Goal: Information Seeking & Learning: Learn about a topic

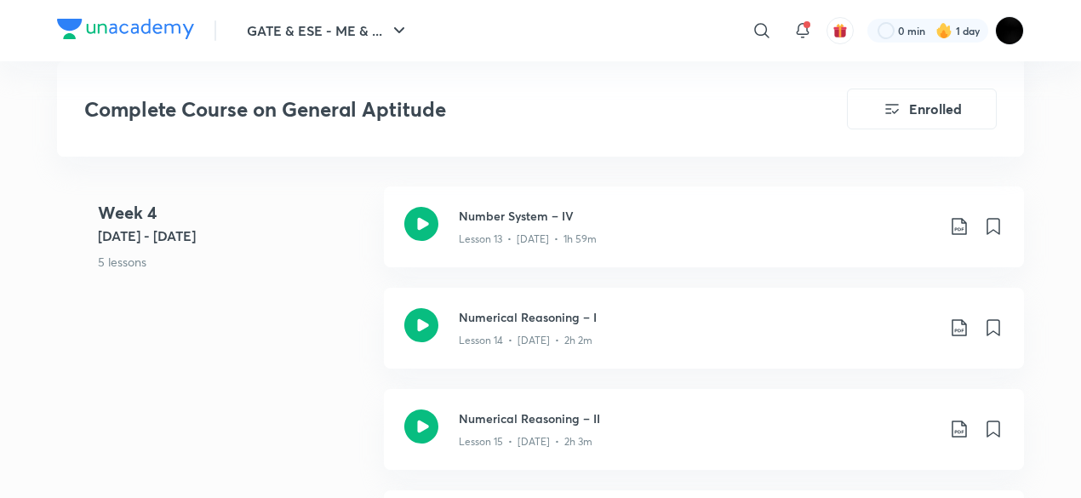
scroll to position [2367, 0]
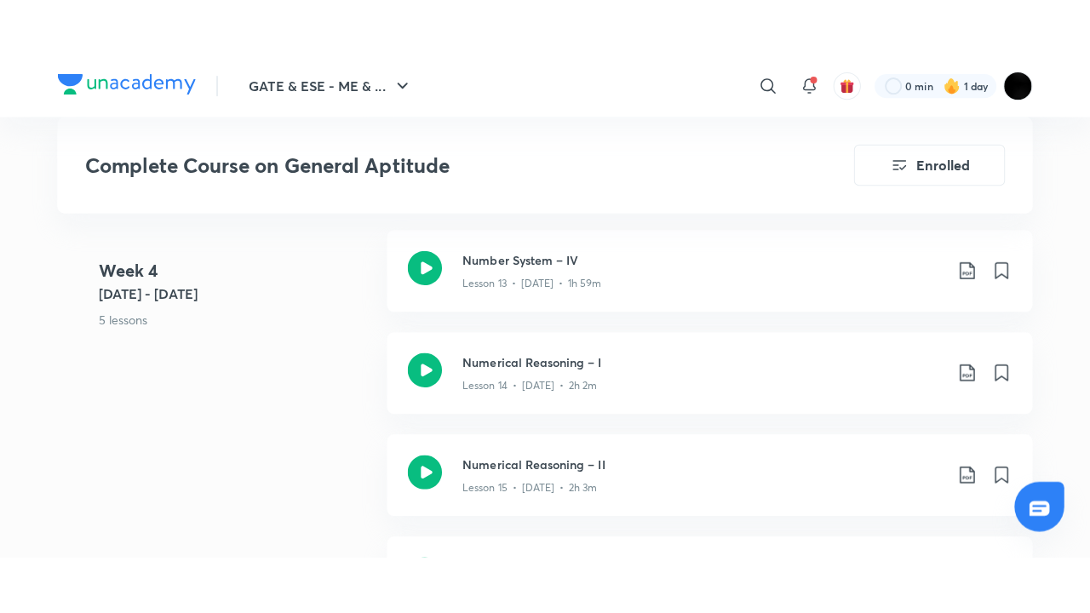
scroll to position [2299, 0]
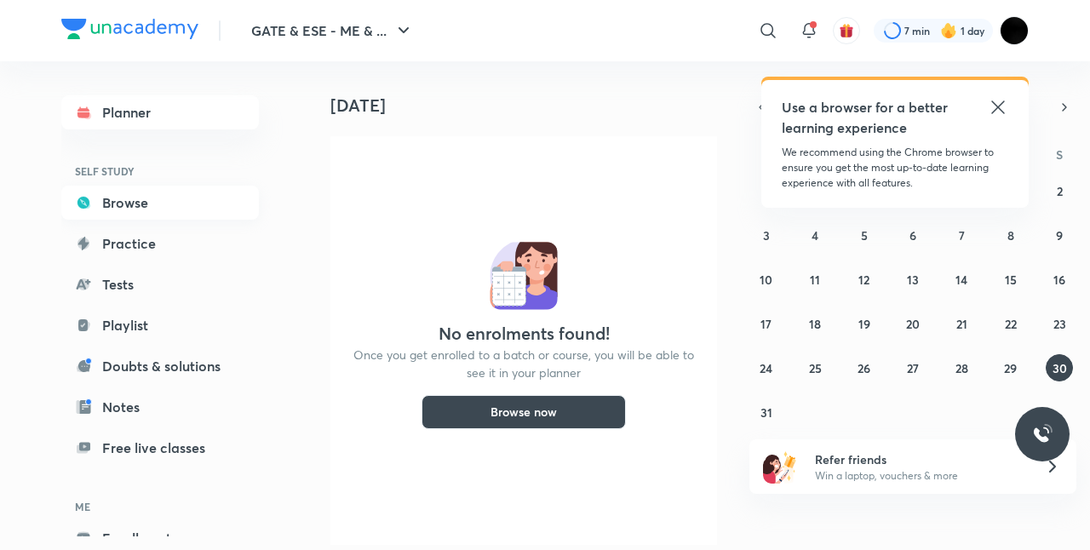
click at [176, 206] on link "Browse" at bounding box center [160, 203] width 198 height 34
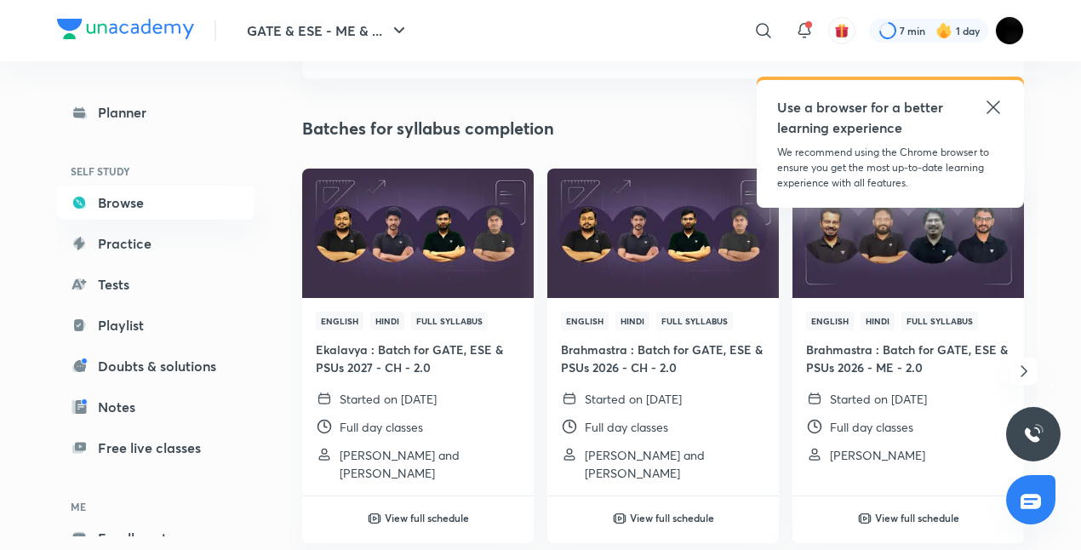
scroll to position [170, 0]
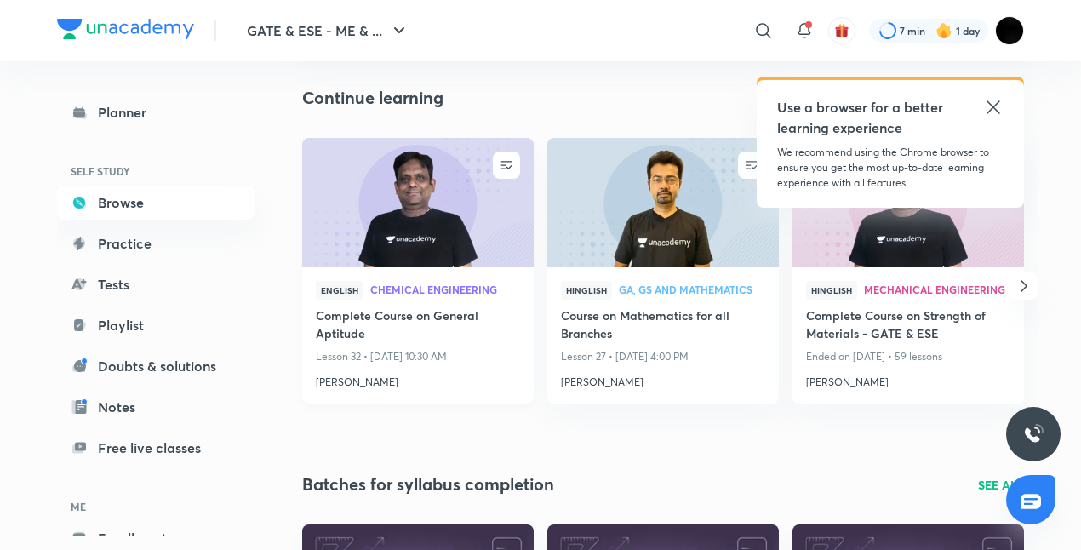
click at [458, 214] on img at bounding box center [418, 202] width 236 height 132
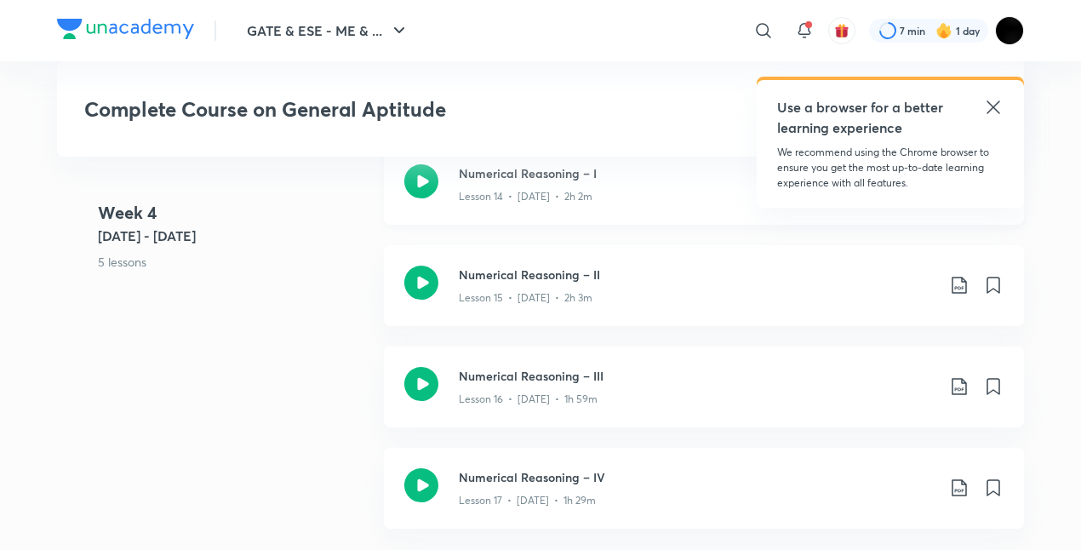
scroll to position [2469, 0]
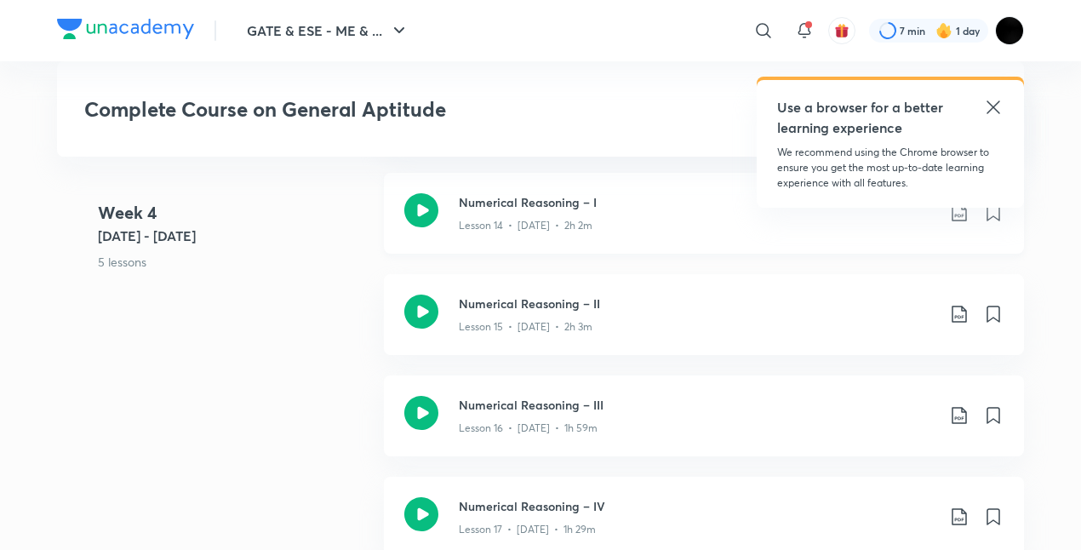
click at [534, 204] on h3 "Numerical Reasoning – I" at bounding box center [697, 202] width 477 height 18
